Goal: Task Accomplishment & Management: Use online tool/utility

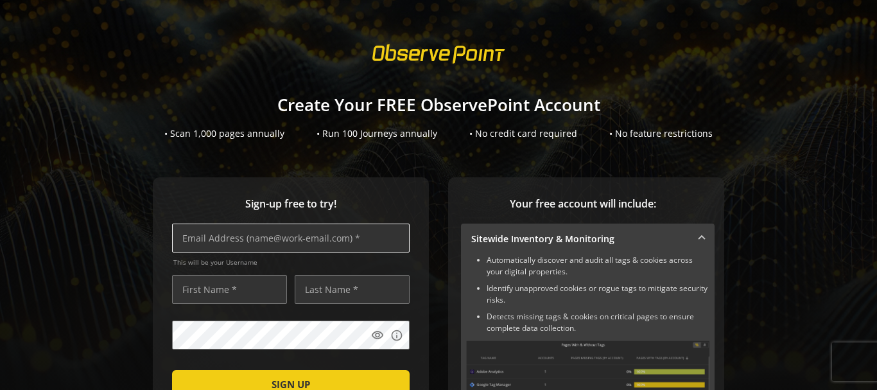
click at [288, 230] on input "text" at bounding box center [290, 237] width 237 height 29
click at [282, 239] on input "text" at bounding box center [290, 237] width 237 height 29
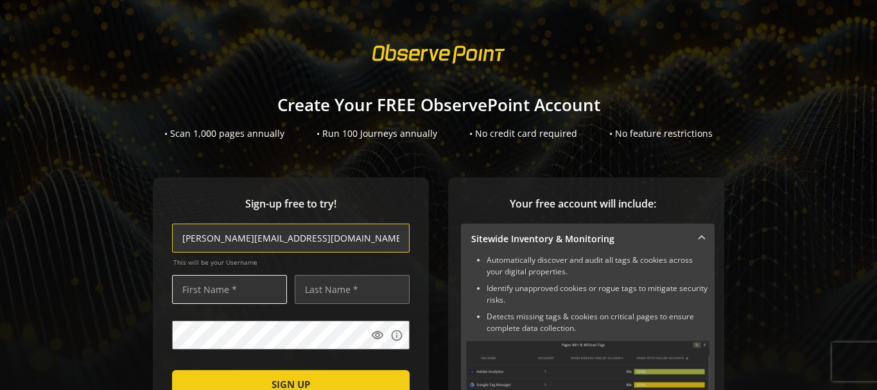
type input "[PERSON_NAME][EMAIL_ADDRESS][DOMAIN_NAME]"
click at [225, 289] on input "text" at bounding box center [229, 289] width 115 height 29
type input "[PERSON_NAME]"
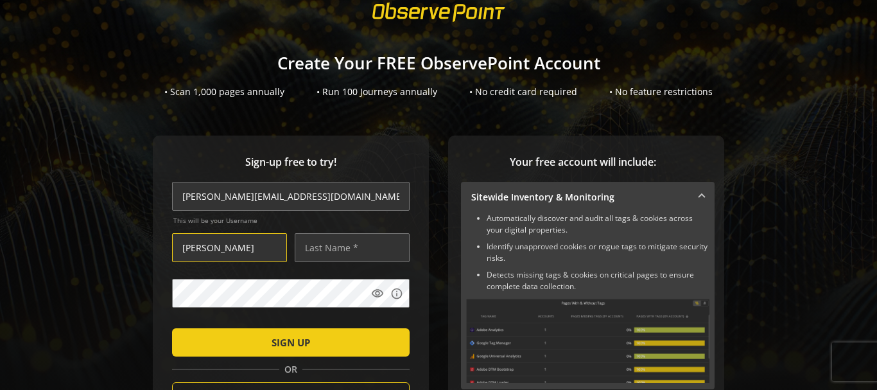
scroll to position [64, 0]
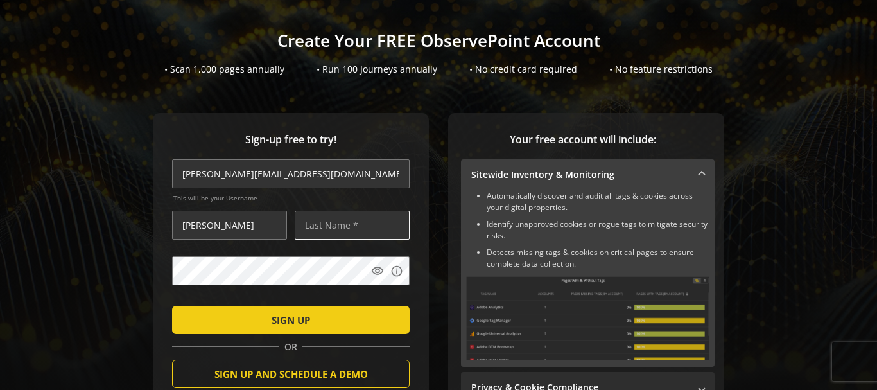
click at [331, 223] on input "text" at bounding box center [352, 225] width 115 height 29
type input "[PERSON_NAME]"
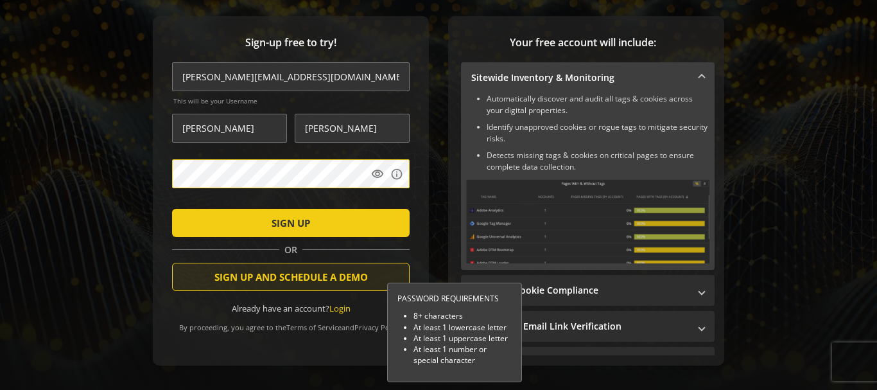
scroll to position [193, 0]
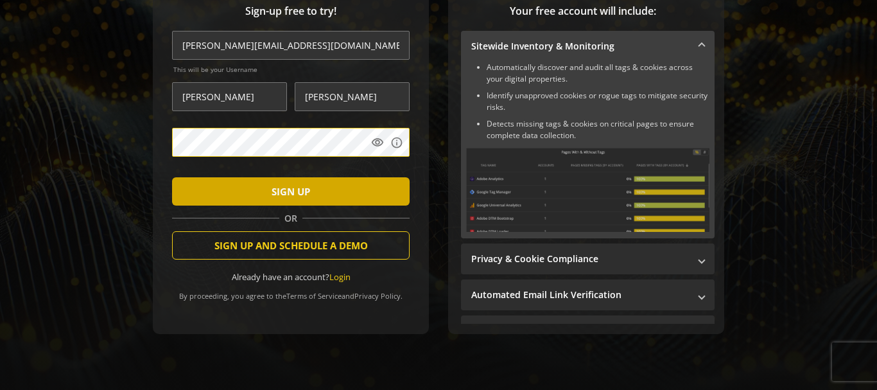
click at [300, 194] on span "SIGN UP" at bounding box center [291, 191] width 39 height 23
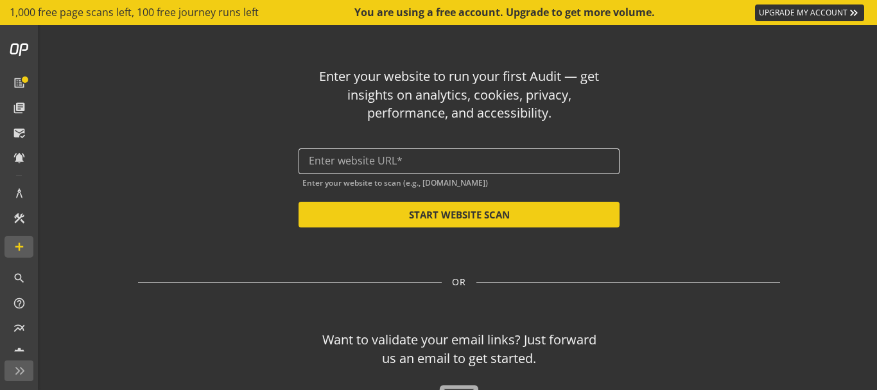
click at [361, 156] on input "text" at bounding box center [459, 161] width 300 height 12
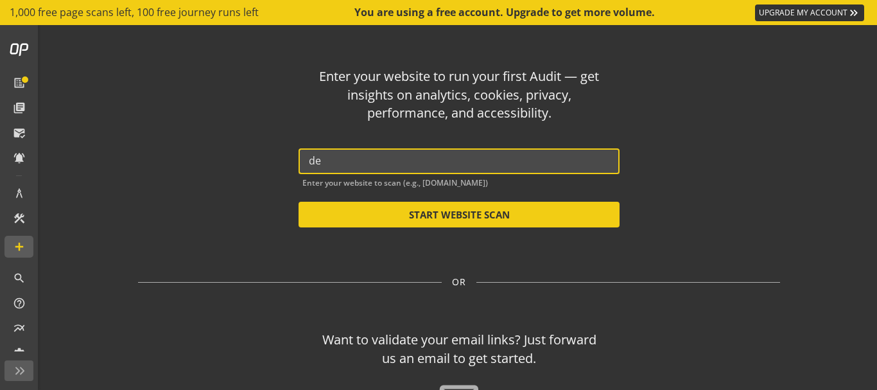
type input "d"
click at [367, 159] on input "[DOMAIN_NAME]" at bounding box center [459, 161] width 300 height 12
drag, startPoint x: 342, startPoint y: 163, endPoint x: 278, endPoint y: 164, distance: 64.2
click at [276, 164] on div "Enter your website to run your first Audit — get insights on analytics, cookies…" at bounding box center [459, 142] width 642 height 170
drag, startPoint x: 444, startPoint y: 155, endPoint x: 272, endPoint y: 150, distance: 172.1
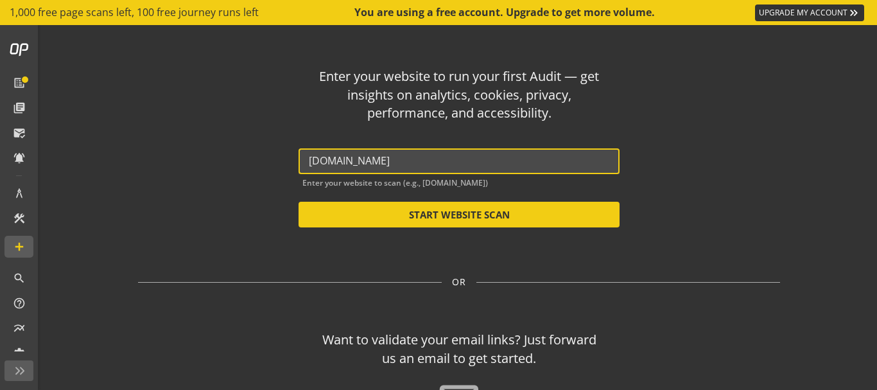
click at [271, 150] on div "Enter your website to run your first Audit — get insights on analytics, cookies…" at bounding box center [459, 142] width 642 height 170
paste input "[URL][DOMAIN_NAME]"
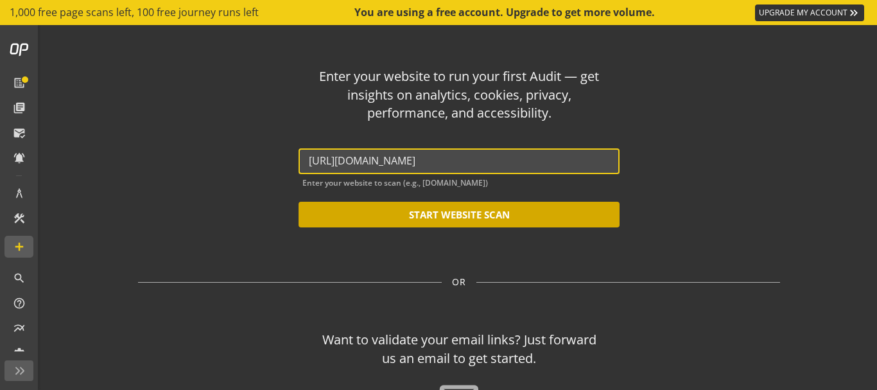
type input "[URL][DOMAIN_NAME]"
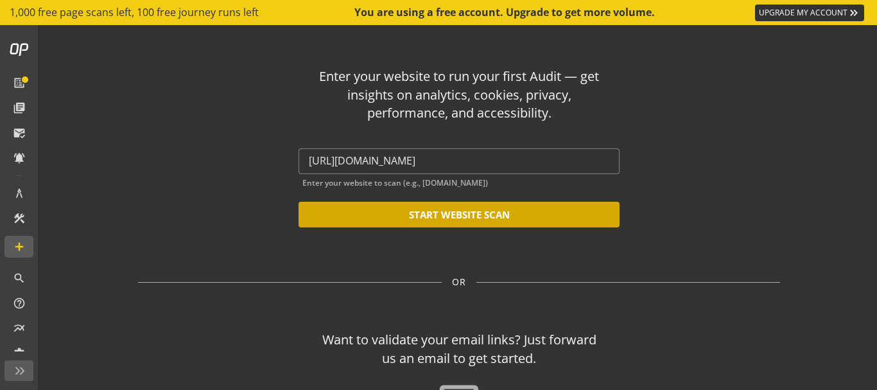
click at [395, 211] on button "START WEBSITE SCAN" at bounding box center [458, 215] width 321 height 26
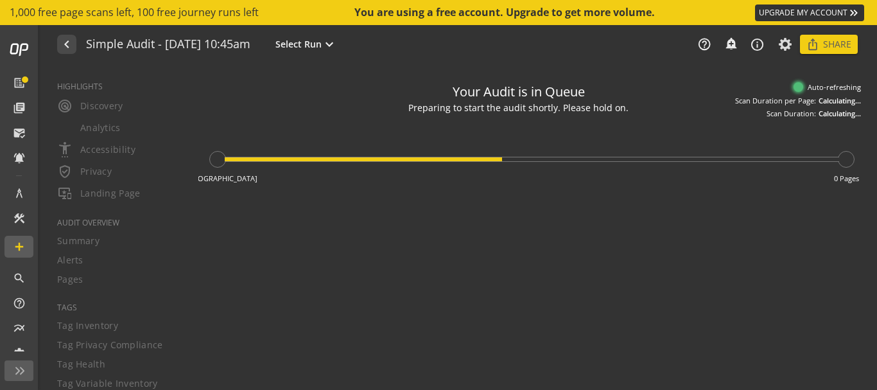
type textarea "Notes can include: -a description of what this audit is validating -changes in …"
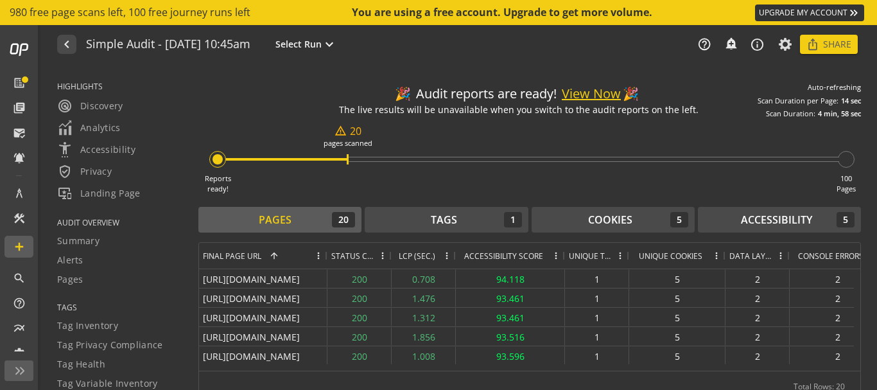
click at [576, 92] on button "View Now" at bounding box center [591, 94] width 59 height 19
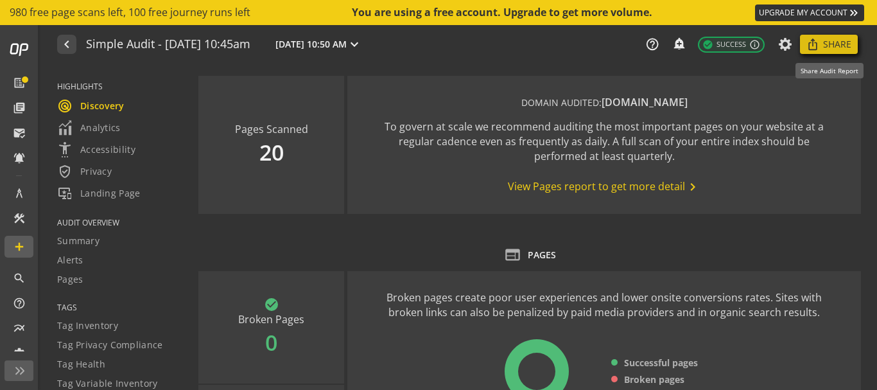
click at [826, 42] on span "Share" at bounding box center [837, 44] width 28 height 23
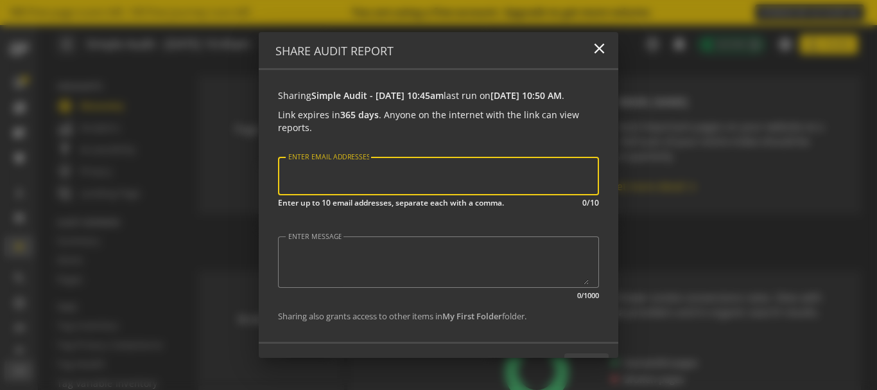
click at [369, 184] on input "ENTER EMAIL ADDRESSES" at bounding box center [438, 176] width 303 height 17
type input "[EMAIL_ADDRESS][DOMAIN_NAME]"
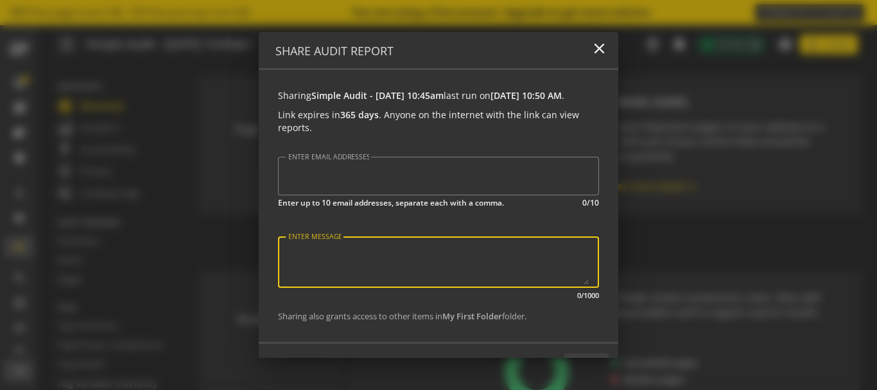
click at [411, 265] on textarea "ENTER MESSAGE" at bounding box center [438, 261] width 300 height 45
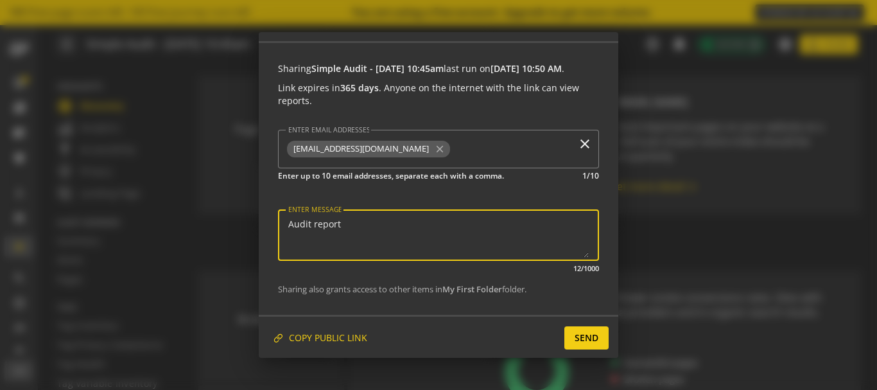
scroll to position [41, 0]
type textarea "Audit report"
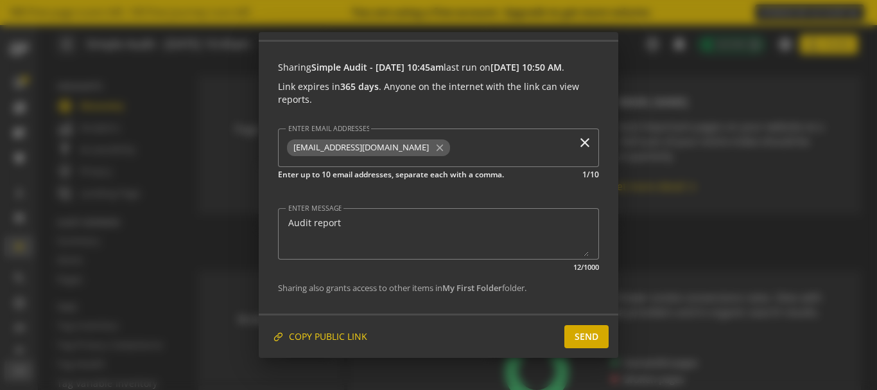
click at [578, 334] on span "SEND" at bounding box center [586, 336] width 24 height 23
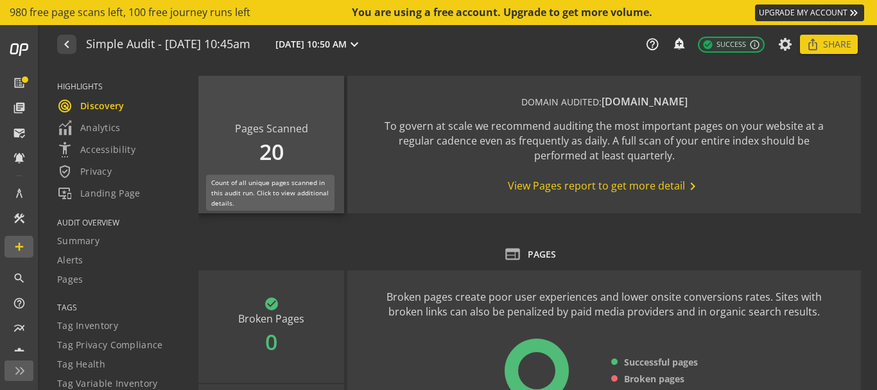
scroll to position [0, 0]
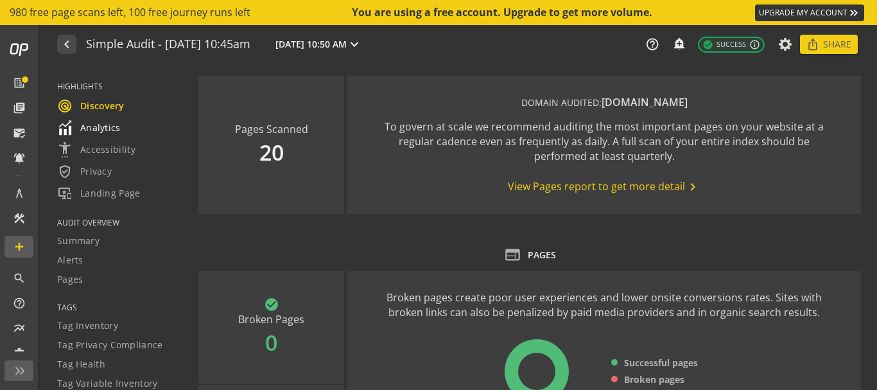
click at [99, 130] on span "Analytics" at bounding box center [89, 127] width 64 height 15
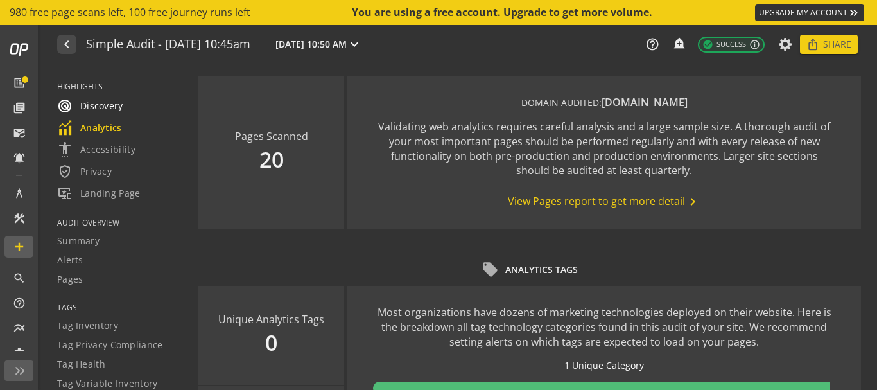
click at [97, 107] on span "radar Discovery" at bounding box center [90, 105] width 66 height 15
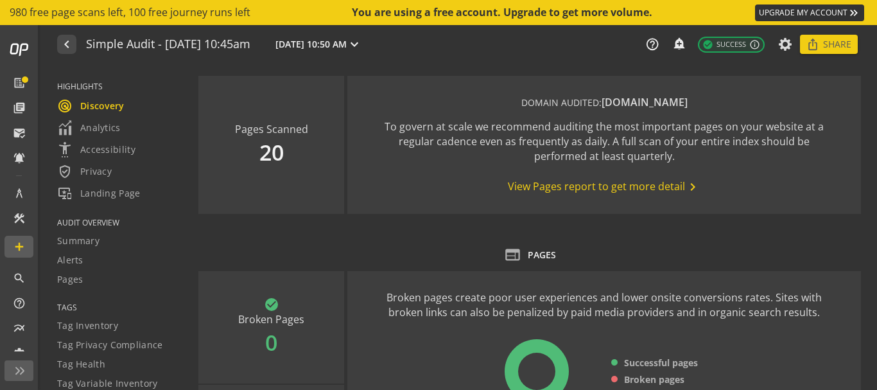
click at [600, 186] on span "View Pages report to get more detail chevron_right" at bounding box center [604, 186] width 193 height 15
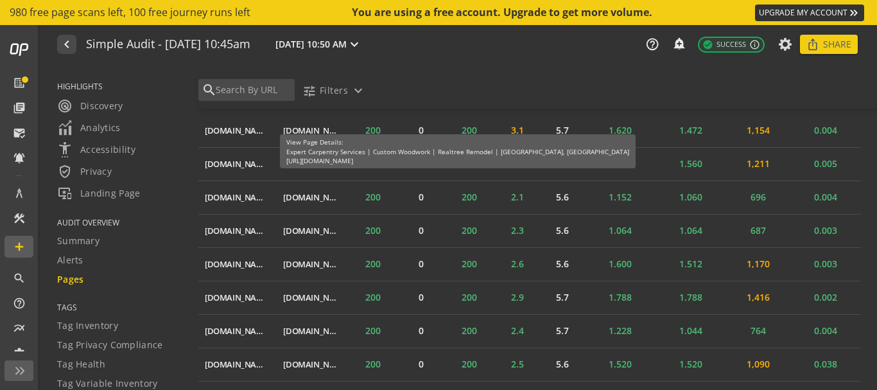
scroll to position [539, 0]
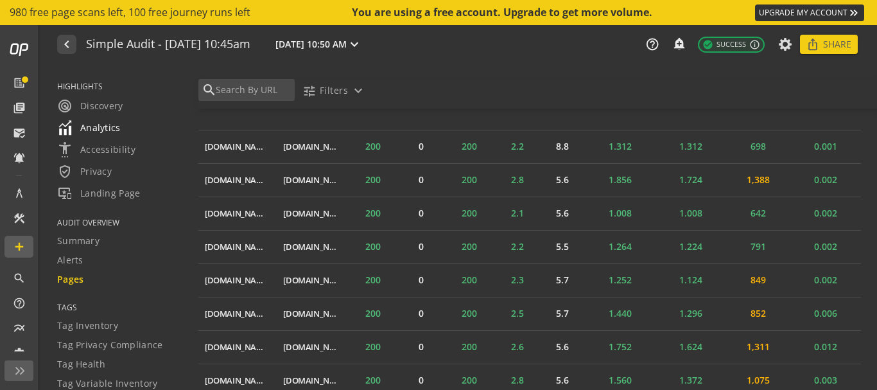
click at [82, 123] on span "Analytics" at bounding box center [89, 127] width 64 height 15
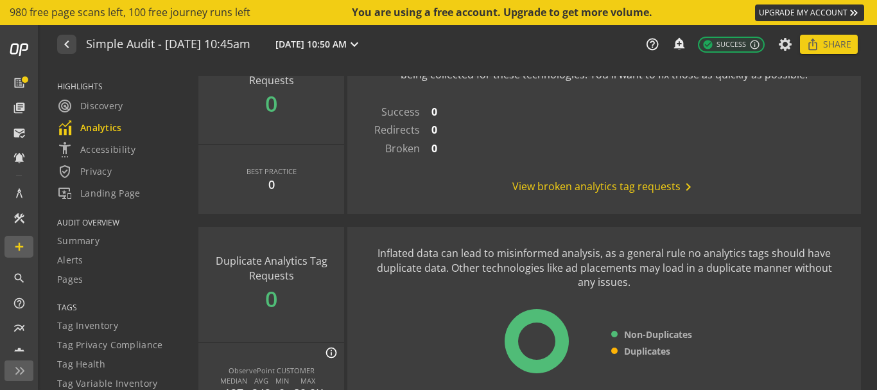
scroll to position [1027, 0]
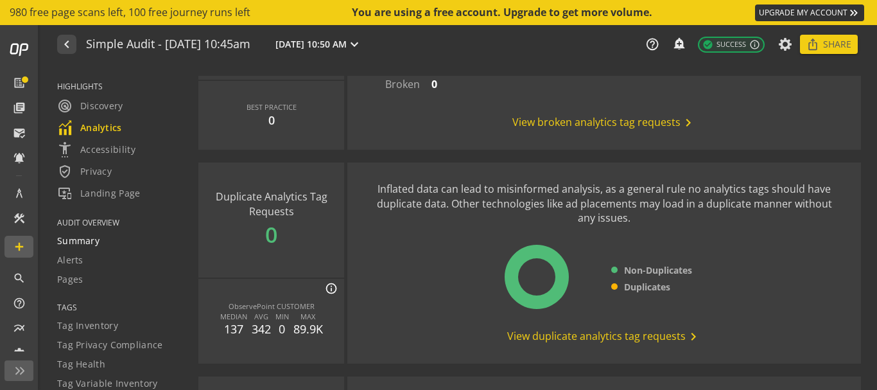
click at [69, 240] on span "Summary" at bounding box center [78, 240] width 42 height 13
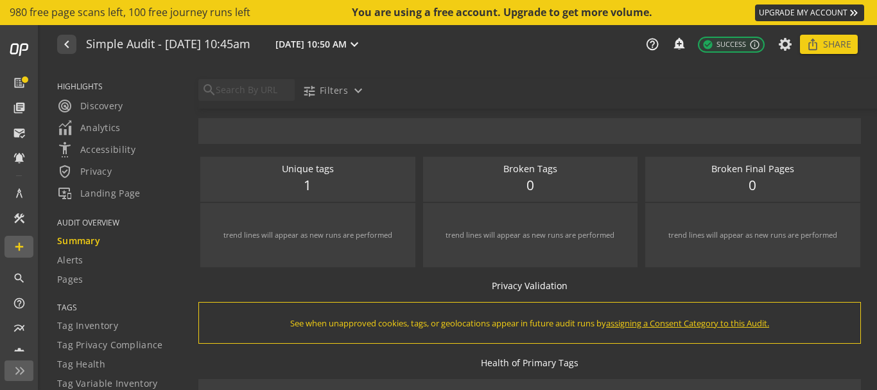
scroll to position [385, 0]
click at [68, 257] on span "Alerts" at bounding box center [70, 260] width 26 height 13
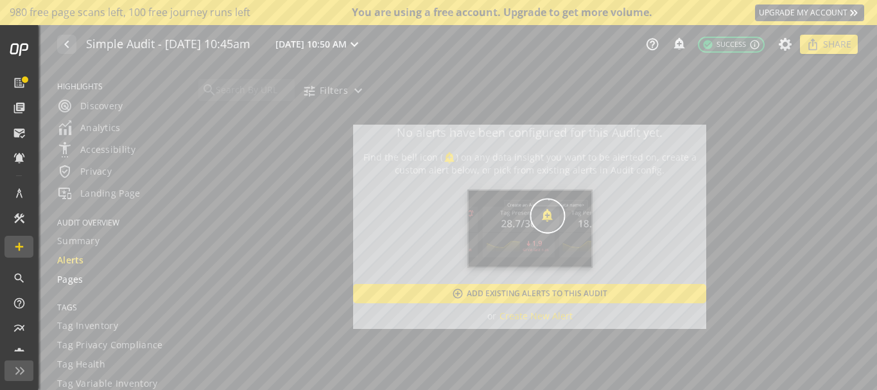
click at [68, 280] on span "Pages" at bounding box center [70, 279] width 26 height 13
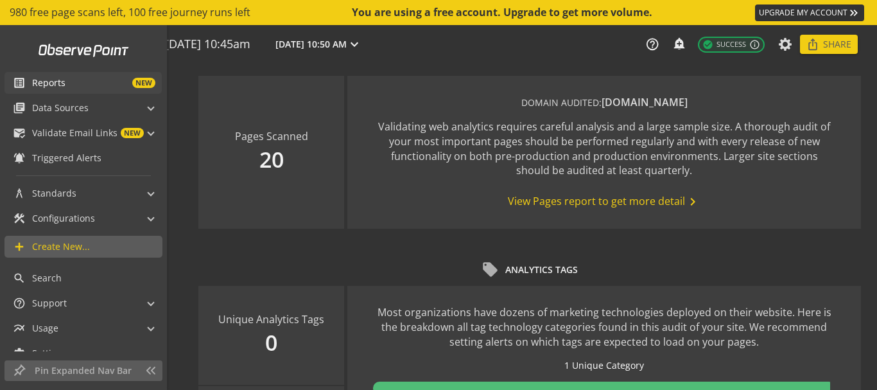
click at [49, 83] on span "Reports" at bounding box center [48, 82] width 33 height 13
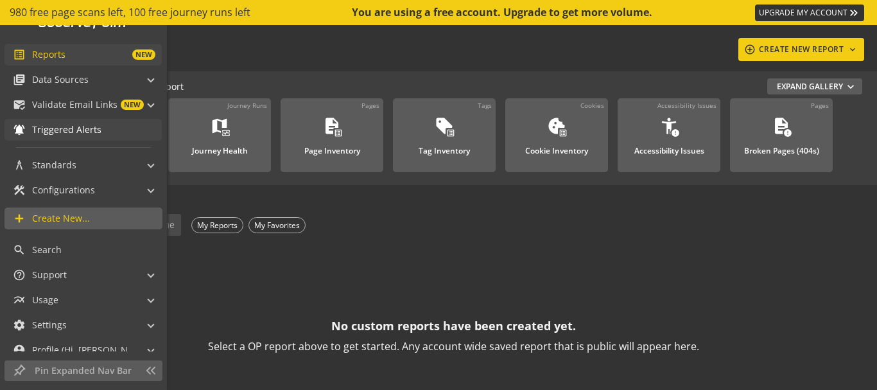
scroll to position [41, 0]
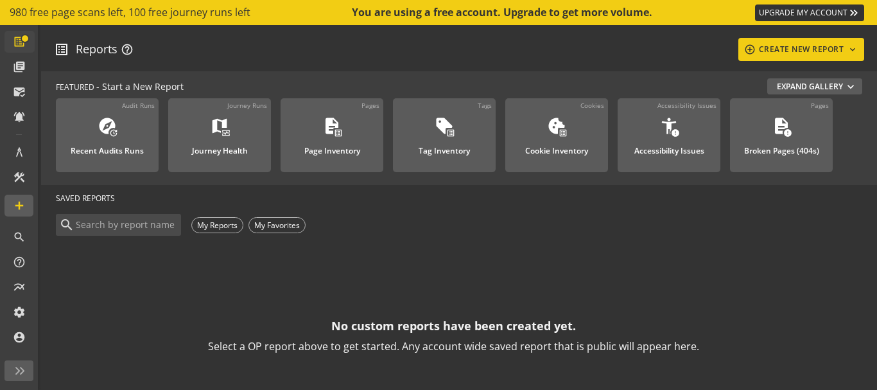
click at [499, 252] on op-account-reports-saved-reports-zero-state "No custom reports have been created yet. Select a OP report above to get starte…" at bounding box center [453, 347] width 795 height 218
